Goal: Task Accomplishment & Management: Complete application form

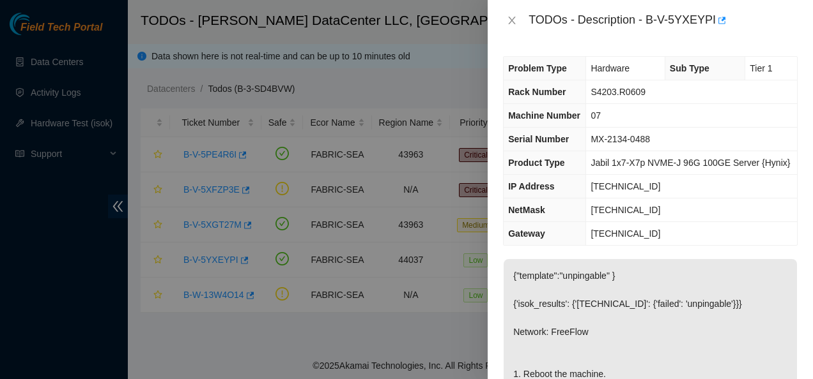
scroll to position [582, 0]
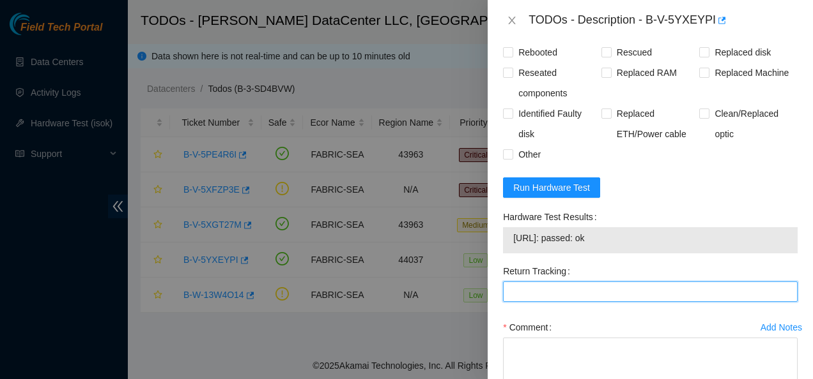
click at [612, 302] on Tracking "Return Tracking" at bounding box center [650, 292] width 295 height 20
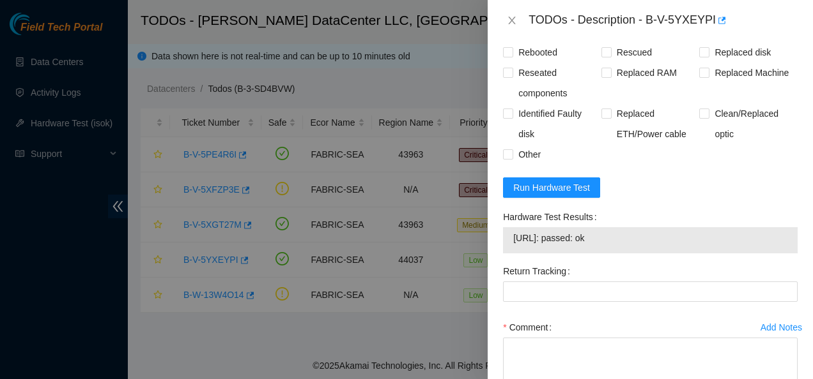
click at [615, 245] on span "23.34.83.202: passed: ok" at bounding box center [650, 238] width 274 height 14
drag, startPoint x: 615, startPoint y: 270, endPoint x: 608, endPoint y: 266, distance: 8.0
click at [608, 245] on span "23.34.83.202: passed: ok" at bounding box center [650, 238] width 274 height 14
click at [595, 245] on span "23.34.83.202: passed: ok" at bounding box center [650, 238] width 274 height 14
click at [616, 245] on span "23.34.83.202: passed: ok" at bounding box center [650, 238] width 274 height 14
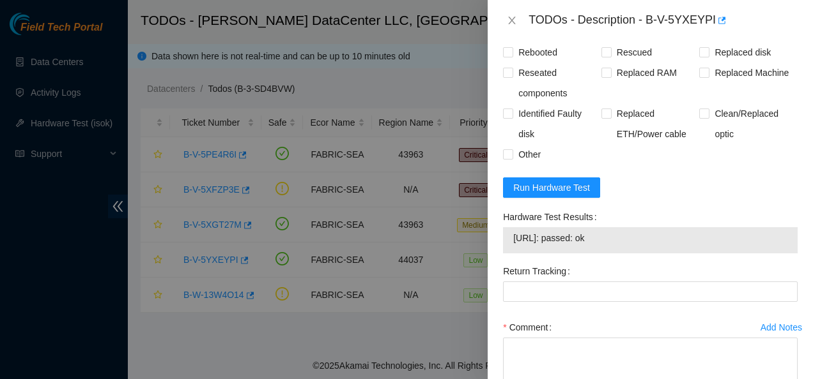
drag, startPoint x: 616, startPoint y: 270, endPoint x: 509, endPoint y: 266, distance: 107.4
click at [509, 254] on div "23.34.83.202: passed: ok" at bounding box center [650, 240] width 295 height 26
copy tbody "23.34.83.202: passed: ok"
click at [669, 227] on div "Hardware Test Results" at bounding box center [650, 217] width 295 height 20
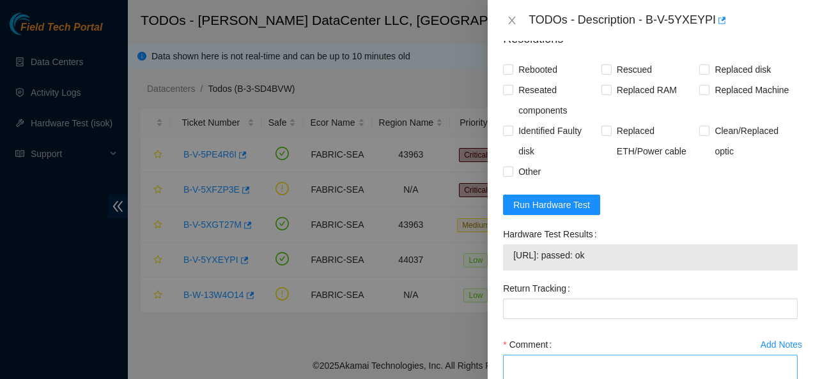
scroll to position [579, 0]
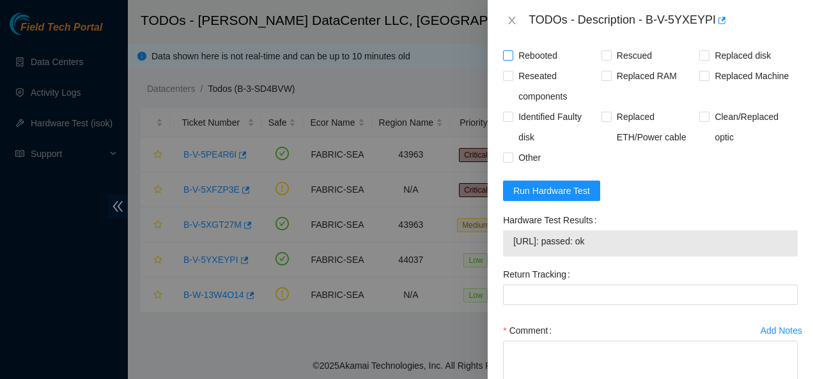
click at [514, 66] on span "Rebooted" at bounding box center [537, 55] width 49 height 20
click at [512, 59] on input "Rebooted" at bounding box center [507, 54] width 9 height 9
checkbox input "true"
click at [604, 59] on input "Rescued" at bounding box center [605, 54] width 9 height 9
checkbox input "true"
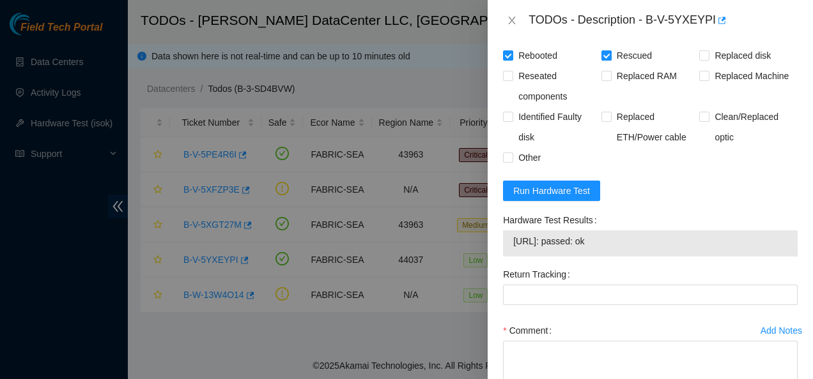
scroll to position [691, 0]
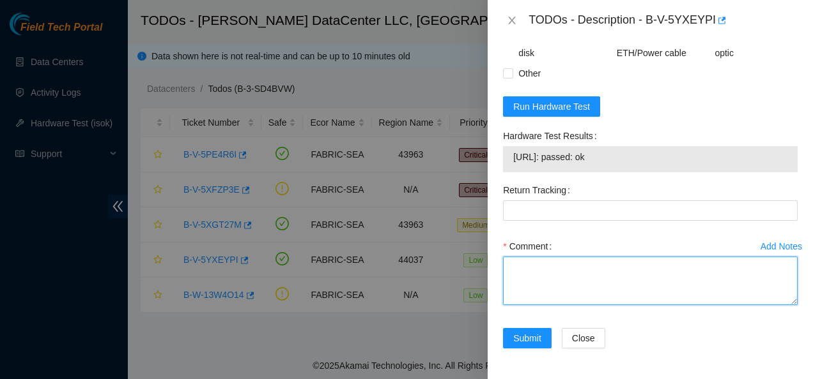
click at [554, 276] on textarea "Comment" at bounding box center [650, 281] width 295 height 49
paste textarea "Contacted NOCC to see if safe to work Rebooted and rescued Checked isok 23.34.8…"
type textarea "Contacted NOCC to see if safe to work Rebooted and rescued Checked isok 23.34.8…"
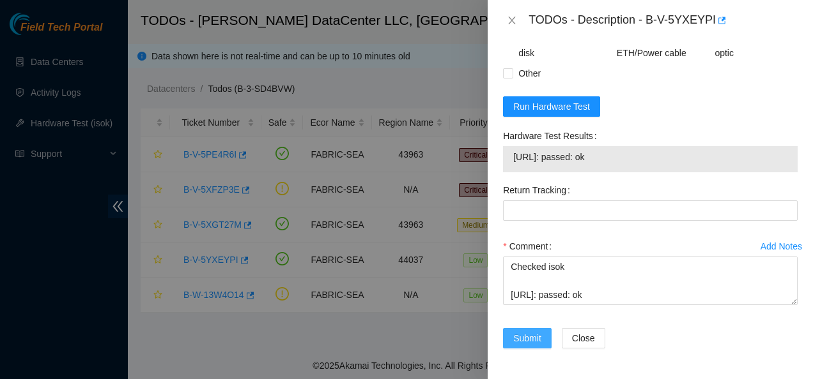
click at [526, 333] on span "Submit" at bounding box center [527, 339] width 28 height 14
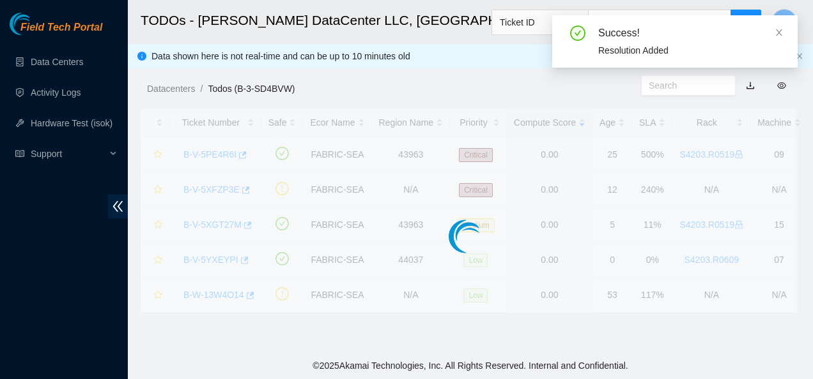
scroll to position [417, 0]
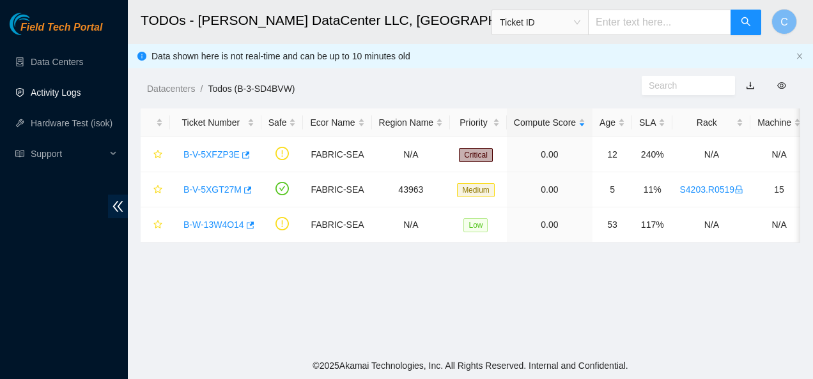
click at [41, 93] on link "Activity Logs" at bounding box center [56, 93] width 50 height 10
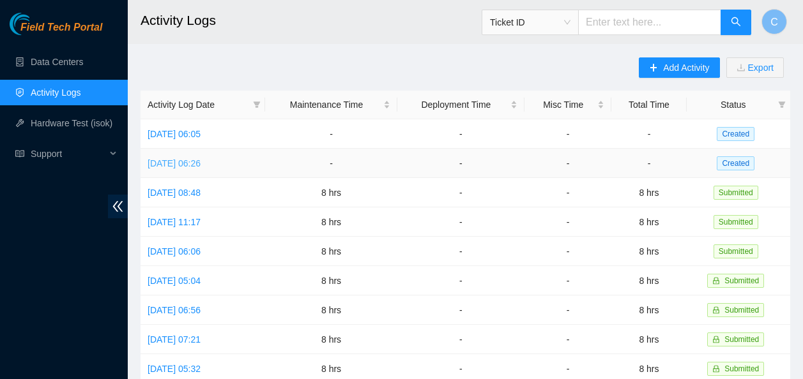
click at [201, 162] on link "[DATE] 06:26" at bounding box center [174, 163] width 53 height 10
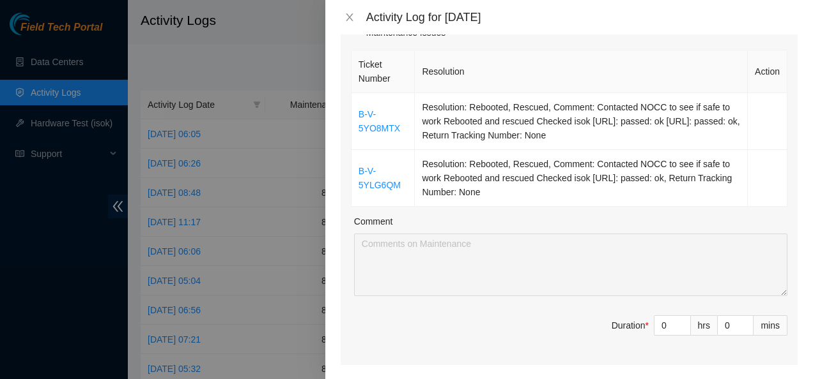
scroll to position [186, 0]
click at [657, 321] on input "0" at bounding box center [672, 325] width 36 height 19
type input "8"
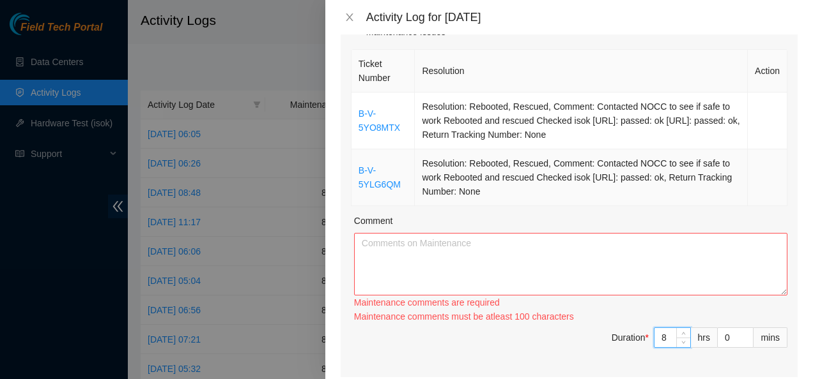
type input "8"
drag, startPoint x: 517, startPoint y: 192, endPoint x: 354, endPoint y: 111, distance: 182.3
click at [354, 111] on tbody "B-V-5YO8MTX Resolution: Rebooted, Rescued, Comment: Contacted NOCC to see if sa…" at bounding box center [569, 150] width 436 height 114
copy tbody "B-V-5YO8MTX Resolution: Rebooted, Rescued, Comment: Contacted NOCC to see if sa…"
click at [379, 270] on textarea "Comment" at bounding box center [570, 264] width 433 height 63
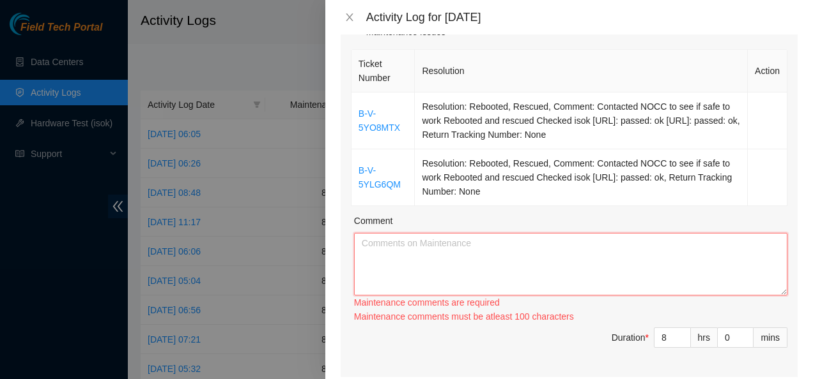
paste textarea "B-V-5YO8MTX Resolution: Rebooted, Rescued, Comment: Contacted NOCC to see if sa…"
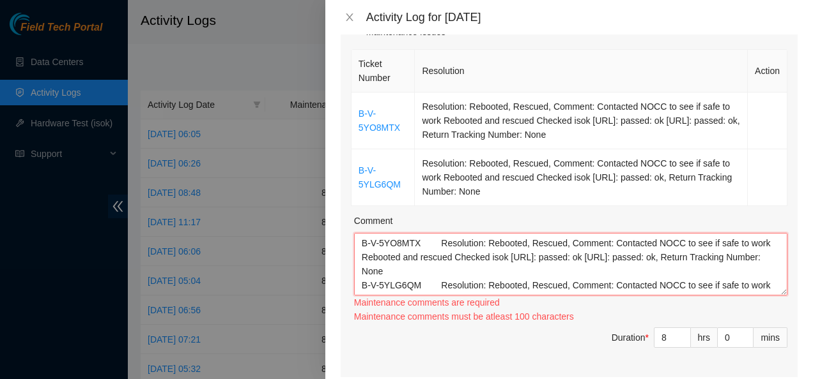
scroll to position [10, 0]
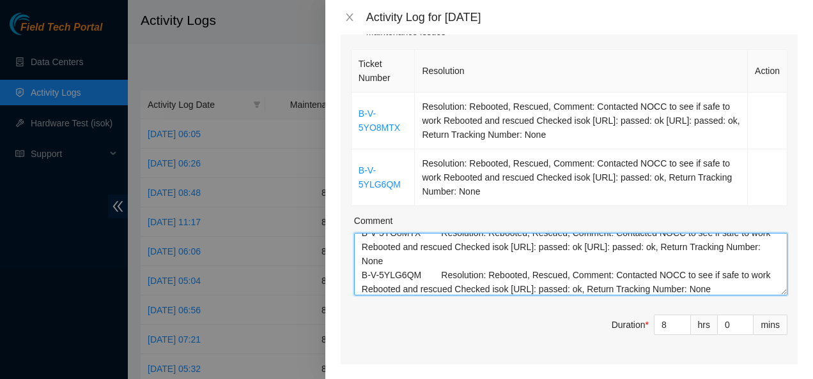
click at [419, 273] on textarea "B-V-5YO8MTX Resolution: Rebooted, Rescued, Comment: Contacted NOCC to see if sa…" at bounding box center [570, 264] width 433 height 63
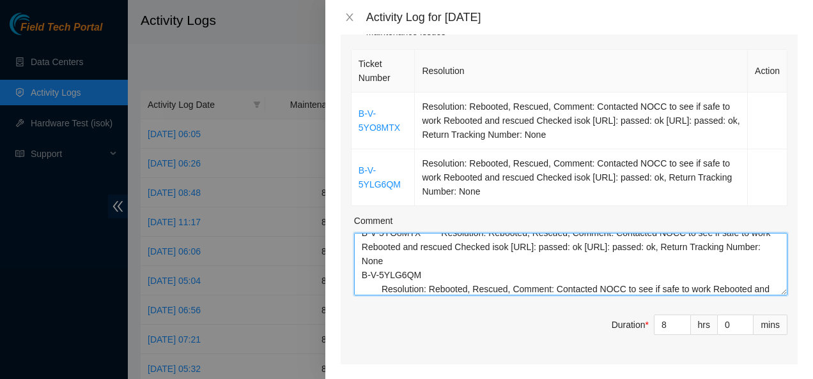
scroll to position [0, 0]
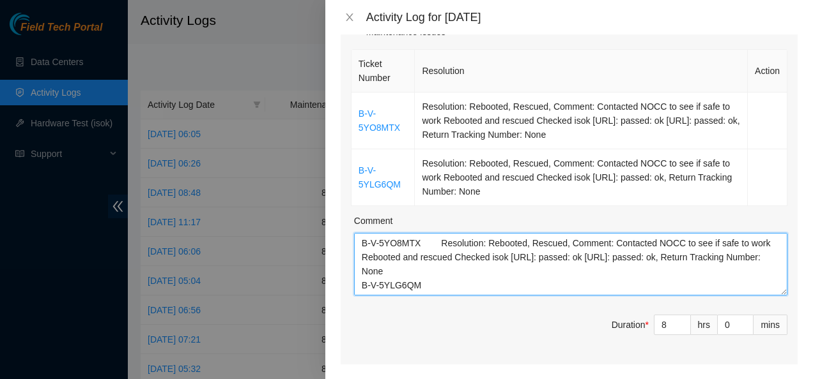
click at [418, 243] on textarea "B-V-5YO8MTX Resolution: Rebooted, Rescued, Comment: Contacted NOCC to see if sa…" at bounding box center [570, 264] width 433 height 63
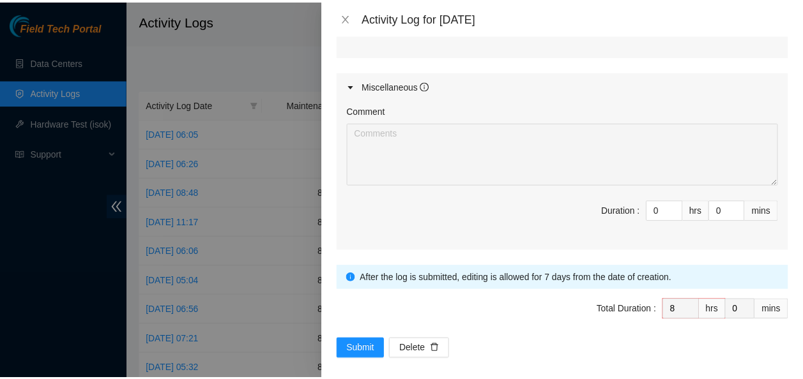
scroll to position [767, 0]
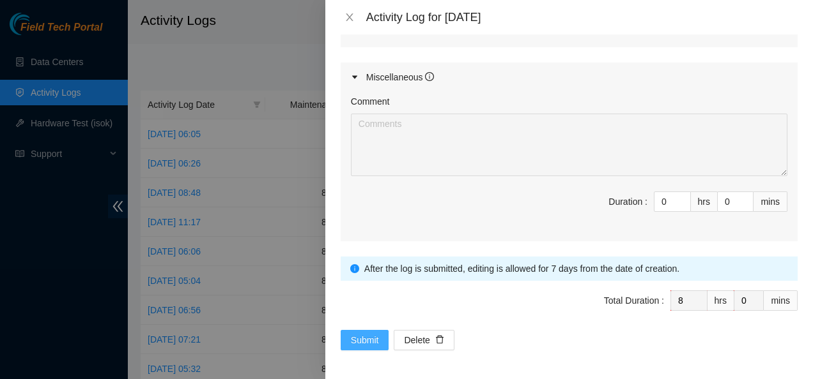
type textarea "B-V-5YO8MTX Resolution: Rebooted, Rescued, Comment: Contacted NOCC to see if sa…"
click at [364, 338] on span "Submit" at bounding box center [365, 340] width 28 height 14
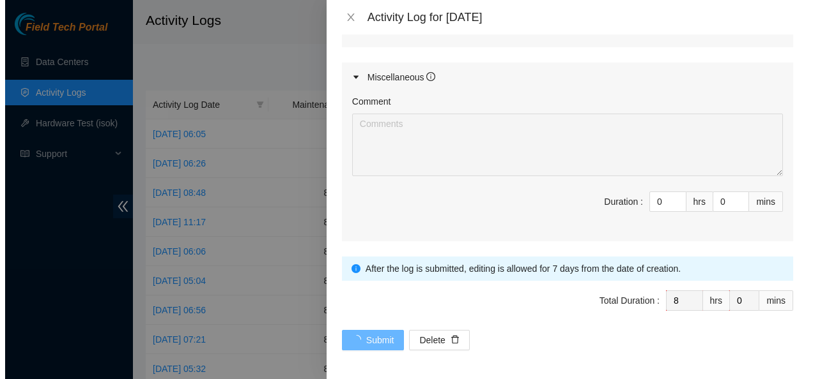
scroll to position [0, 0]
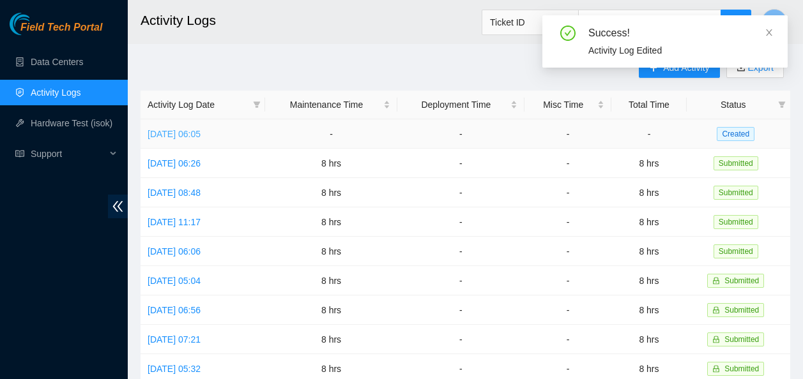
click at [201, 132] on link "[DATE] 06:05" at bounding box center [174, 134] width 53 height 10
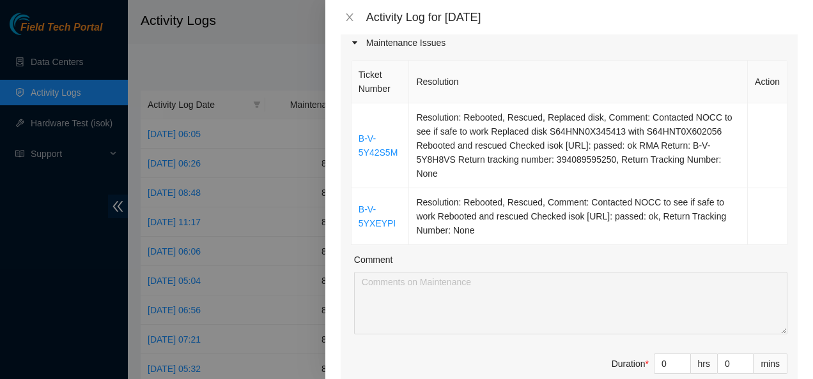
scroll to position [265, 0]
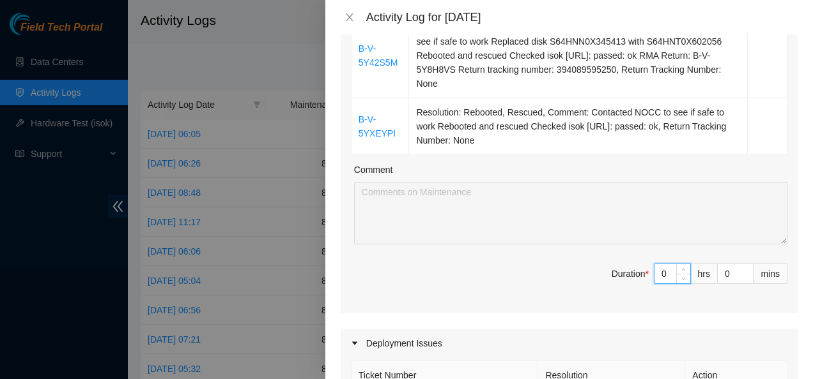
click at [655, 269] on input "0" at bounding box center [672, 273] width 36 height 19
type input "8"
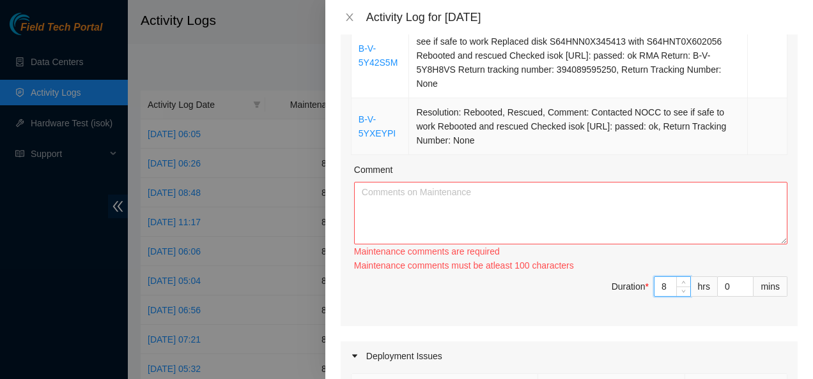
type input "8"
drag, startPoint x: 449, startPoint y: 131, endPoint x: 441, endPoint y: 127, distance: 9.1
click at [441, 127] on td "Resolution: Rebooted, Rescued, Comment: Contacted NOCC to see if safe to work R…" at bounding box center [578, 126] width 339 height 57
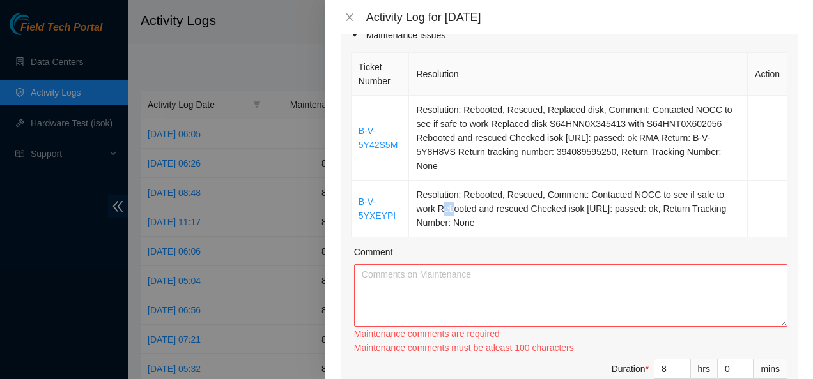
scroll to position [178, 0]
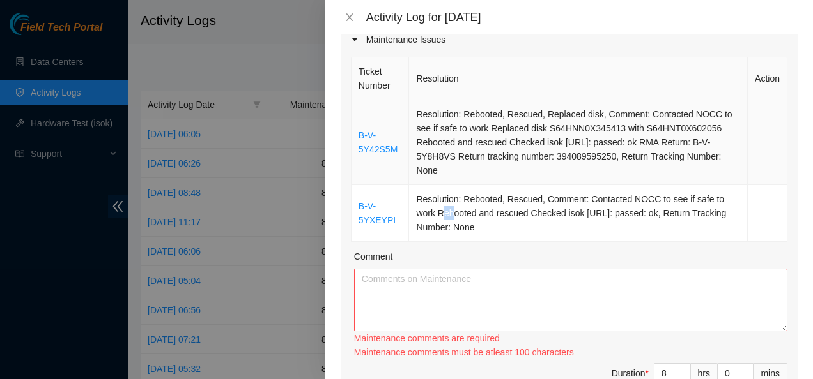
drag, startPoint x: 441, startPoint y: 127, endPoint x: 357, endPoint y: 134, distance: 84.0
click at [357, 134] on tbody "B-V-5Y42S5M Resolution: Rebooted, Rescued, Replaced disk, Comment: Contacted NO…" at bounding box center [569, 171] width 436 height 142
copy tbody "B-V-5Y42S5M Resolution: Rebooted, Rescued, Replaced disk, Comment: Contacted NO…"
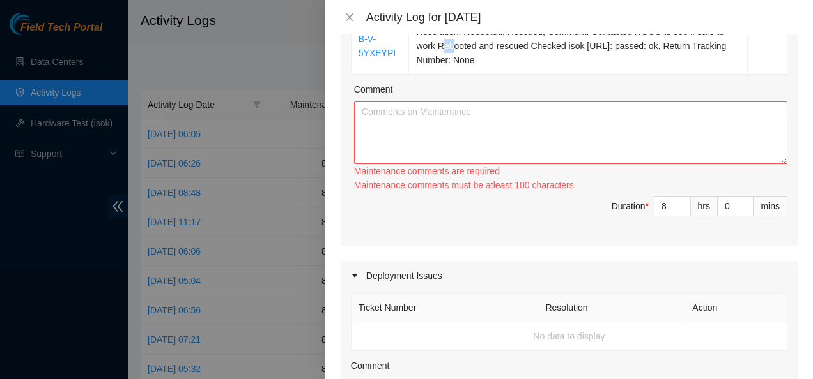
scroll to position [346, 0]
click at [489, 131] on textarea "Comment" at bounding box center [570, 133] width 433 height 63
paste textarea "B-V-5Y42S5M Resolution: Rebooted, Rescued, Replaced disk, Comment: Contacted NO…"
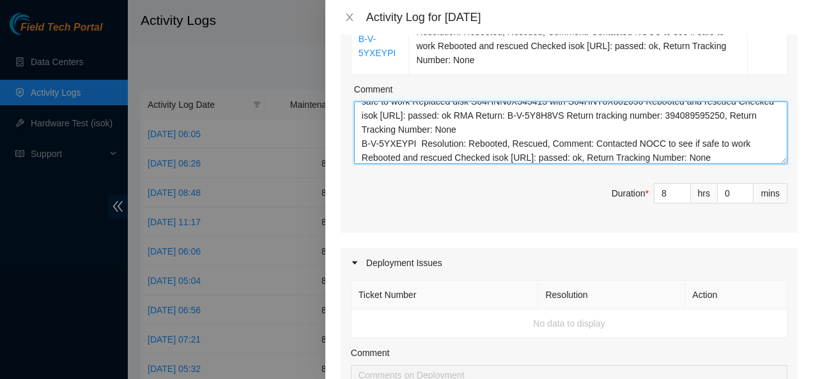
scroll to position [0, 0]
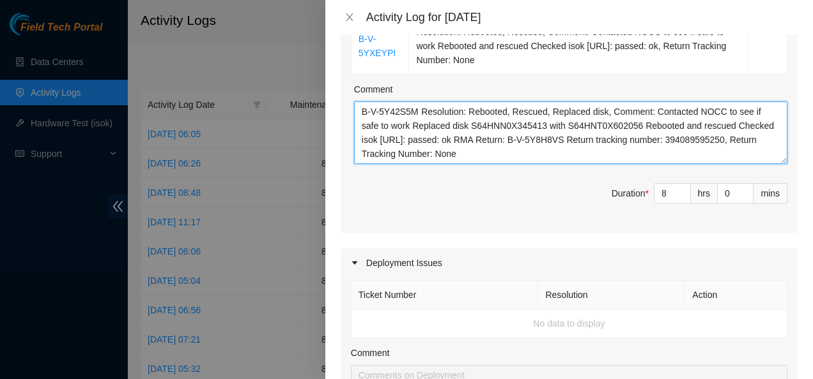
click at [418, 112] on textarea "B-V-5Y42S5M Resolution: Rebooted, Rescued, Replaced disk, Comment: Contacted NO…" at bounding box center [570, 133] width 433 height 63
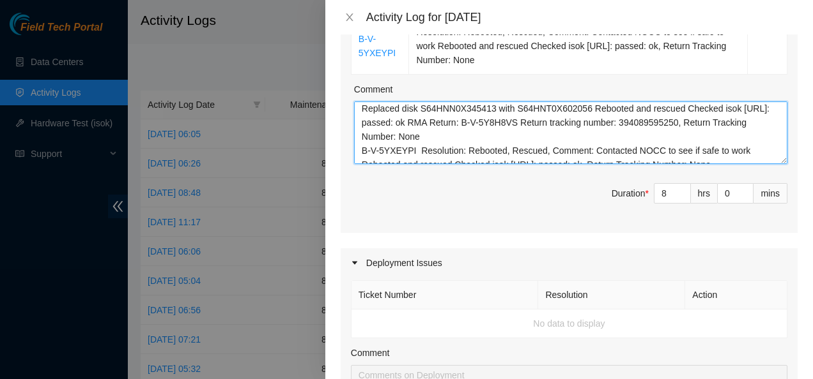
scroll to position [34, 0]
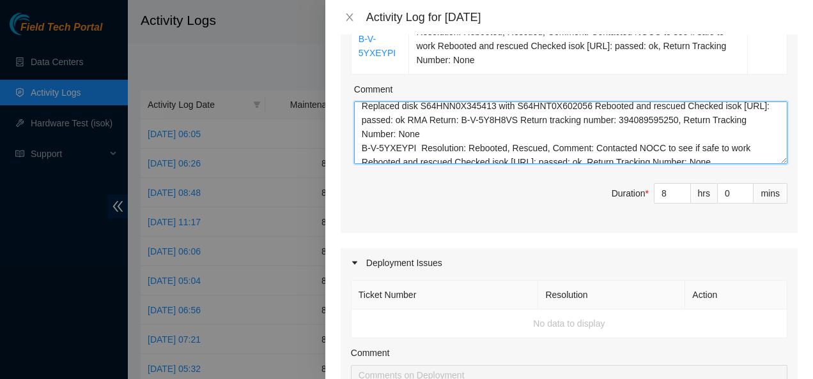
click at [414, 146] on textarea "B-V-5Y42S5M Resolution: Rebooted, Rescued, Replaced disk, Comment: Contacted NO…" at bounding box center [570, 133] width 433 height 63
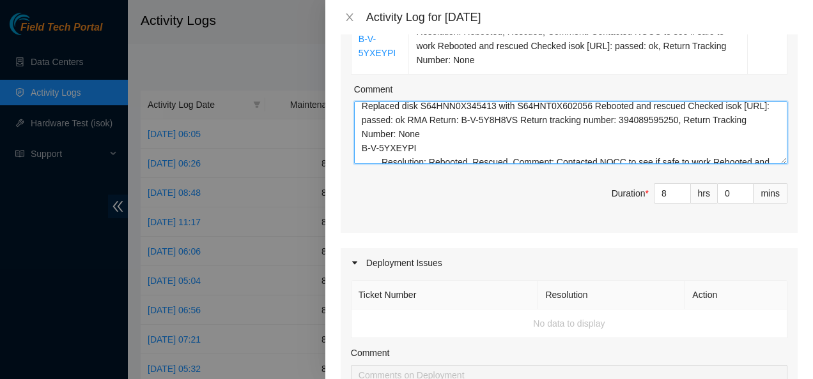
scroll to position [38, 0]
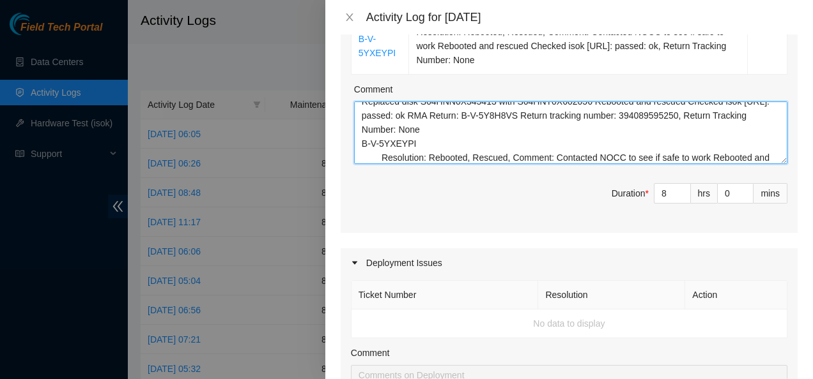
click at [358, 140] on textarea "B-V-5Y42S5M Resolution: Rebooted, Rescued, Replaced disk, Comment: Contacted NO…" at bounding box center [570, 133] width 433 height 63
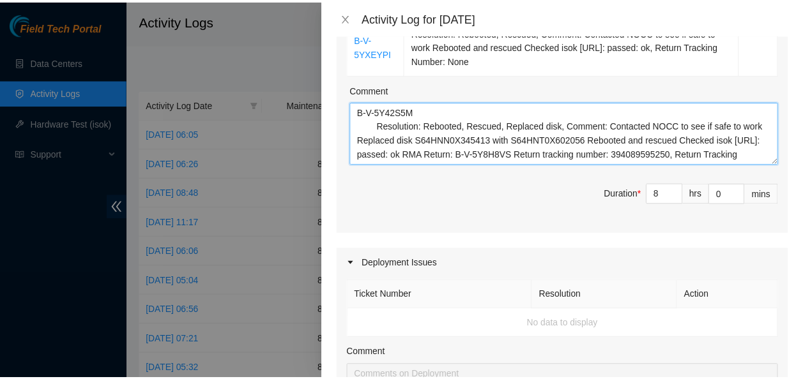
scroll to position [795, 0]
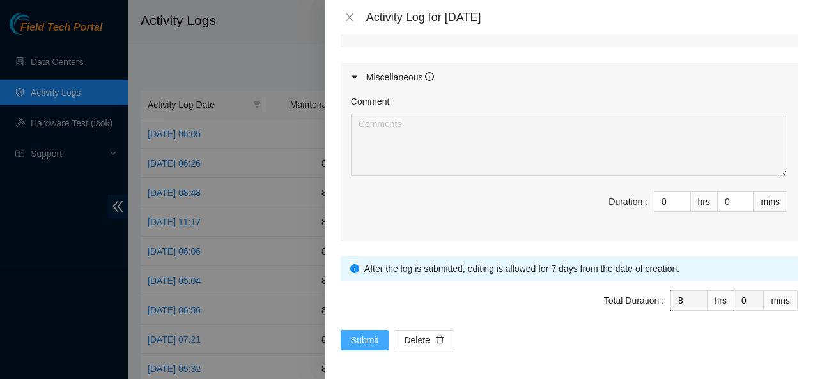
type textarea "B-V-5Y42S5M Resolution: Rebooted, Rescued, Replaced disk, Comment: Contacted NO…"
click at [361, 342] on span "Submit" at bounding box center [365, 340] width 28 height 14
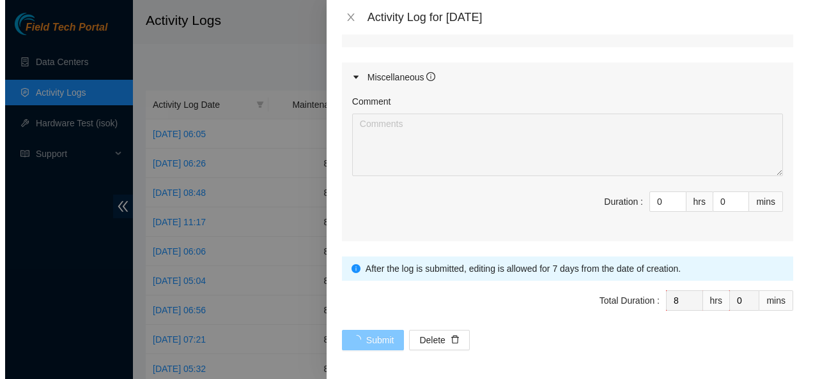
scroll to position [0, 0]
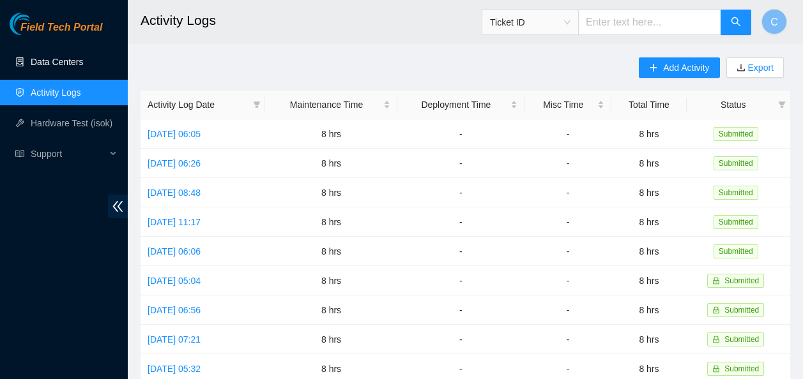
click at [52, 65] on link "Data Centers" at bounding box center [57, 62] width 52 height 10
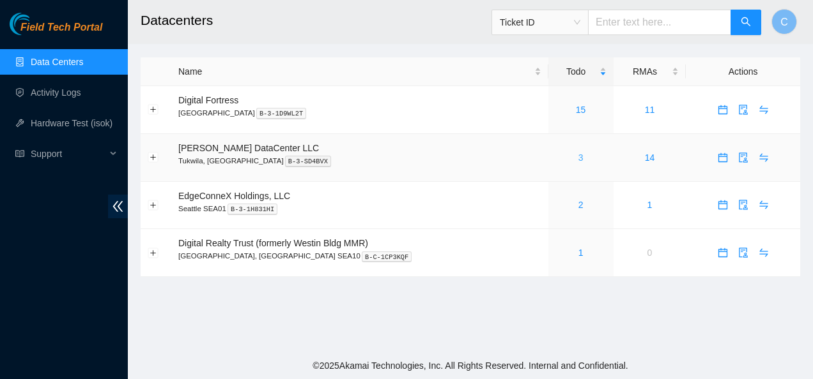
click at [578, 158] on link "3" at bounding box center [580, 158] width 5 height 10
